Goal: Navigation & Orientation: Find specific page/section

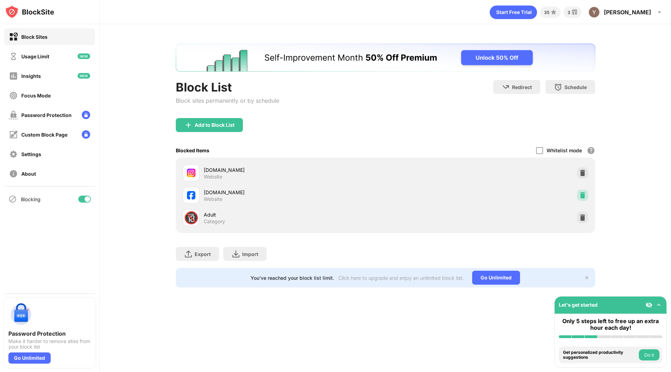
click at [580, 198] on img at bounding box center [582, 195] width 7 height 7
